Goal: Transaction & Acquisition: Obtain resource

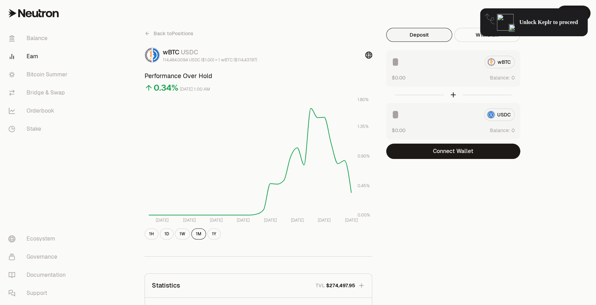
click at [523, 24] on span "Unlock Keplr to proceed" at bounding box center [548, 22] width 59 height 7
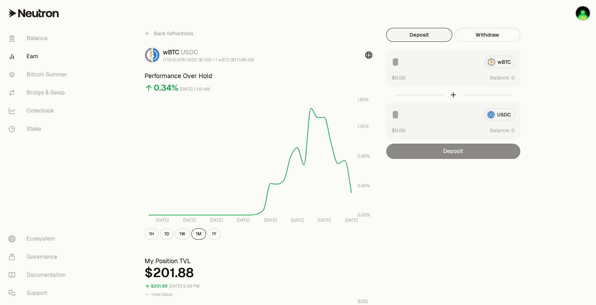
drag, startPoint x: 37, startPoint y: 61, endPoint x: 34, endPoint y: 57, distance: 5.9
click at [37, 61] on link "Earn" at bounding box center [39, 56] width 73 height 18
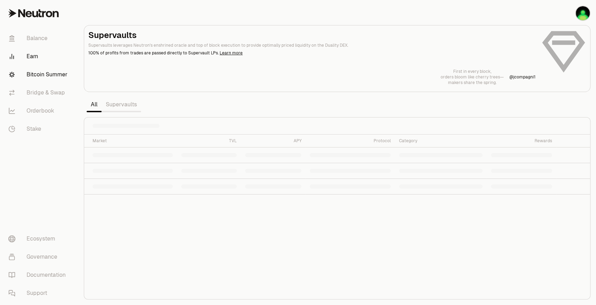
click at [47, 74] on link "Bitcoin Summer" at bounding box center [39, 75] width 73 height 18
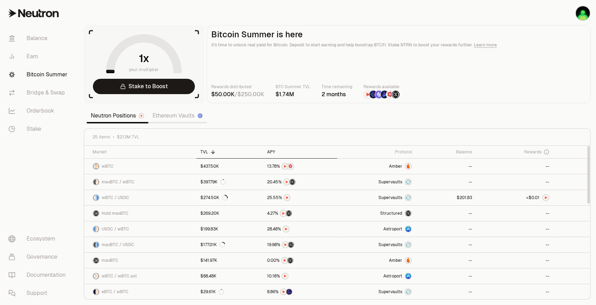
click at [274, 150] on div "APY" at bounding box center [300, 152] width 66 height 6
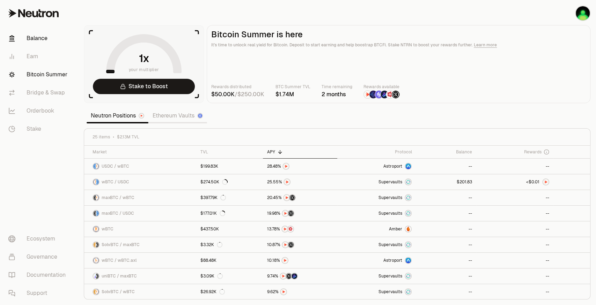
click at [48, 39] on link "Balance" at bounding box center [39, 38] width 73 height 18
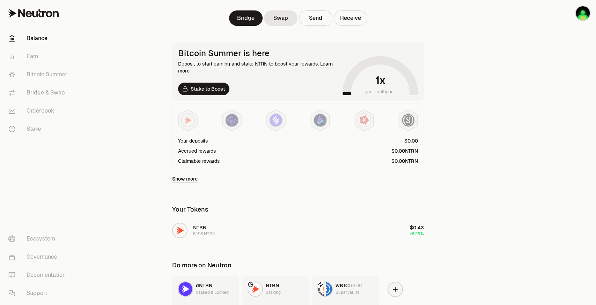
scroll to position [147, 0]
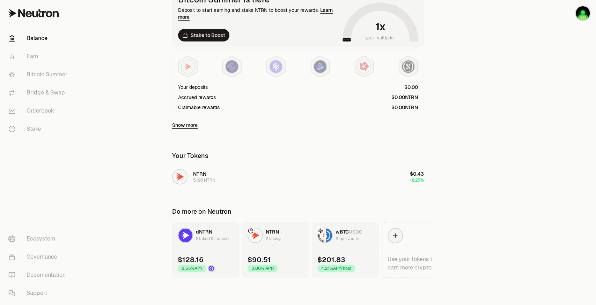
click at [249, 232] on icon at bounding box center [251, 231] width 6 height 6
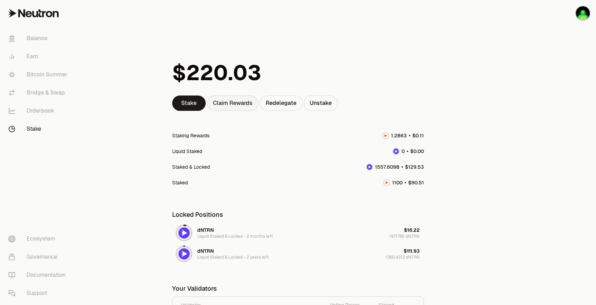
click at [238, 105] on div "Claim Rewards" at bounding box center [232, 103] width 51 height 15
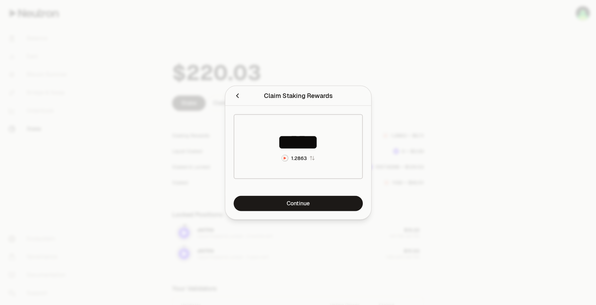
click at [53, 139] on div at bounding box center [298, 152] width 596 height 305
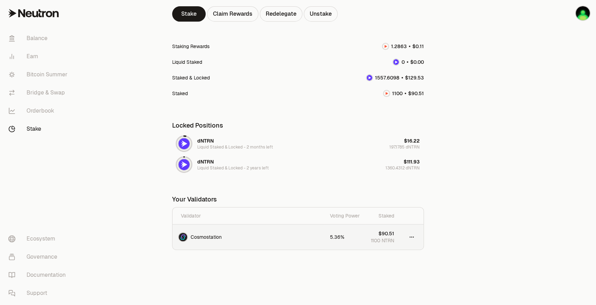
scroll to position [20, 0]
